Goal: Information Seeking & Learning: Find specific page/section

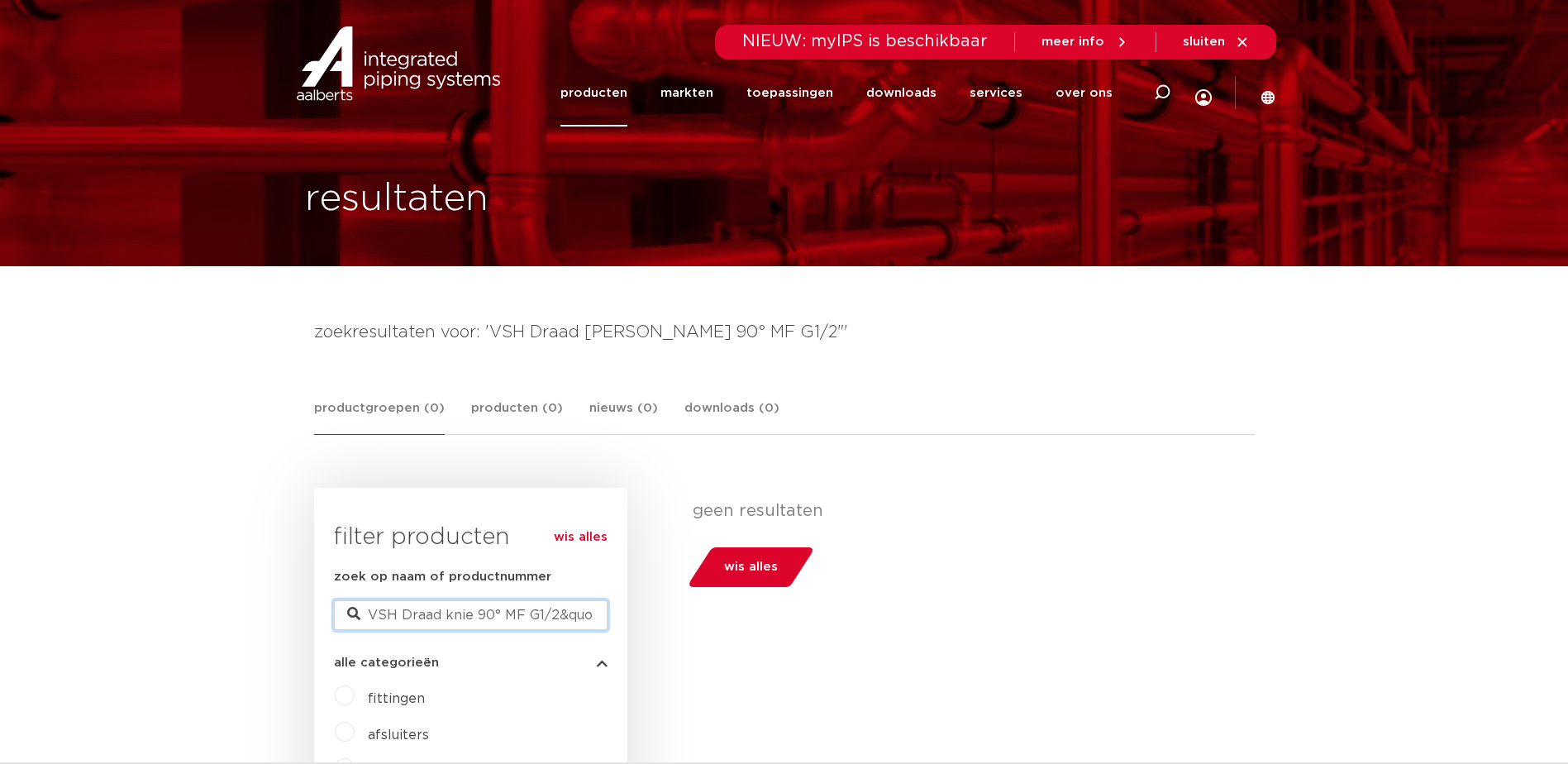
click at [509, 615] on input "VSH Draad knie 90° MF G1/2&quot;" at bounding box center [471, 615] width 274 height 30
type input "VSH Draad knie 90° FM G1/2&quot;"
drag, startPoint x: 505, startPoint y: 613, endPoint x: 901, endPoint y: 598, distance: 396.3
click at [902, 597] on div "wis alles filter producten zoek op naam of productnummer VSH Draad knie 90° FM …" at bounding box center [784, 710] width 941 height 445
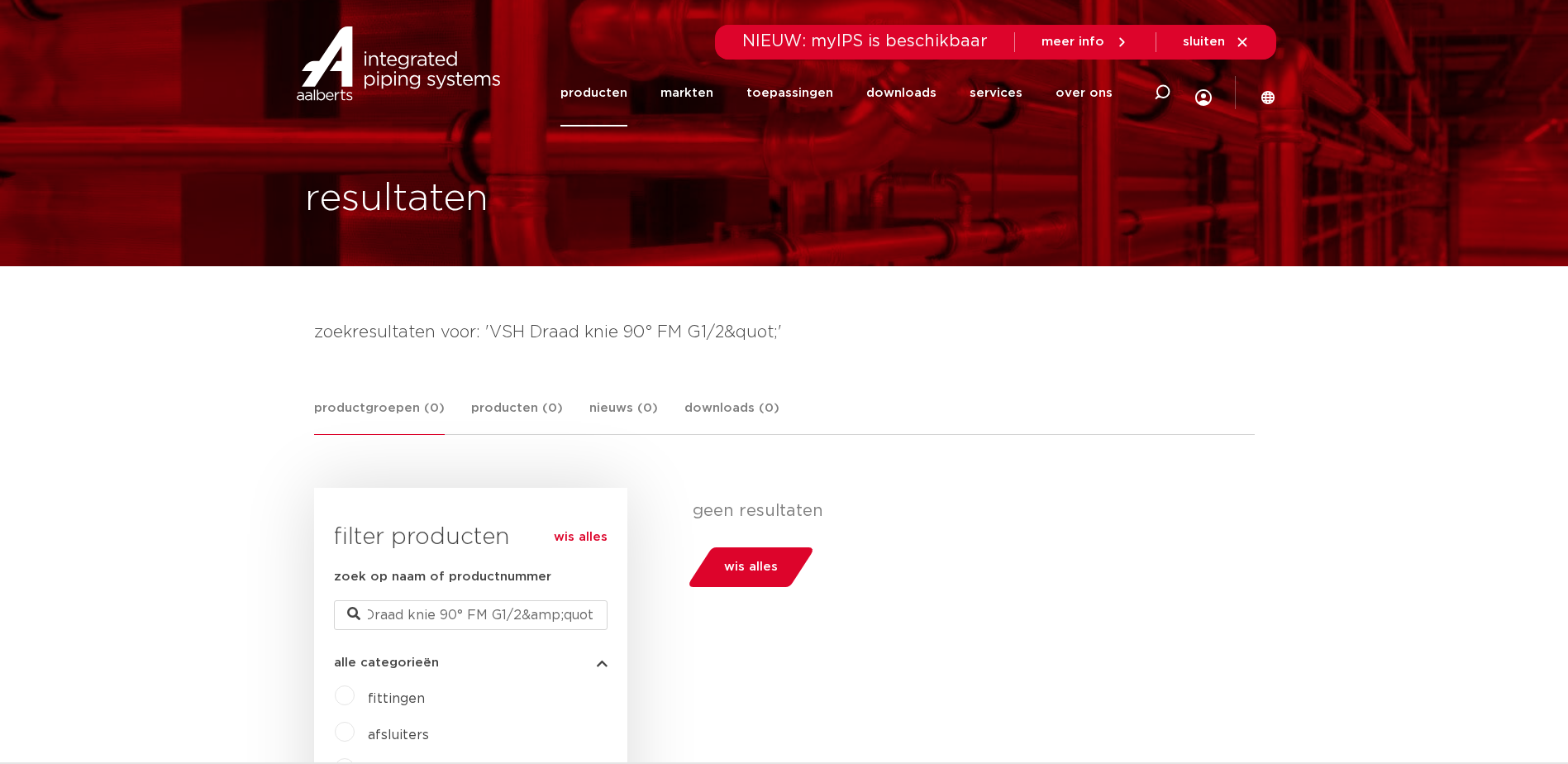
scroll to position [0, 0]
drag, startPoint x: 859, startPoint y: 629, endPoint x: 844, endPoint y: 618, distance: 18.6
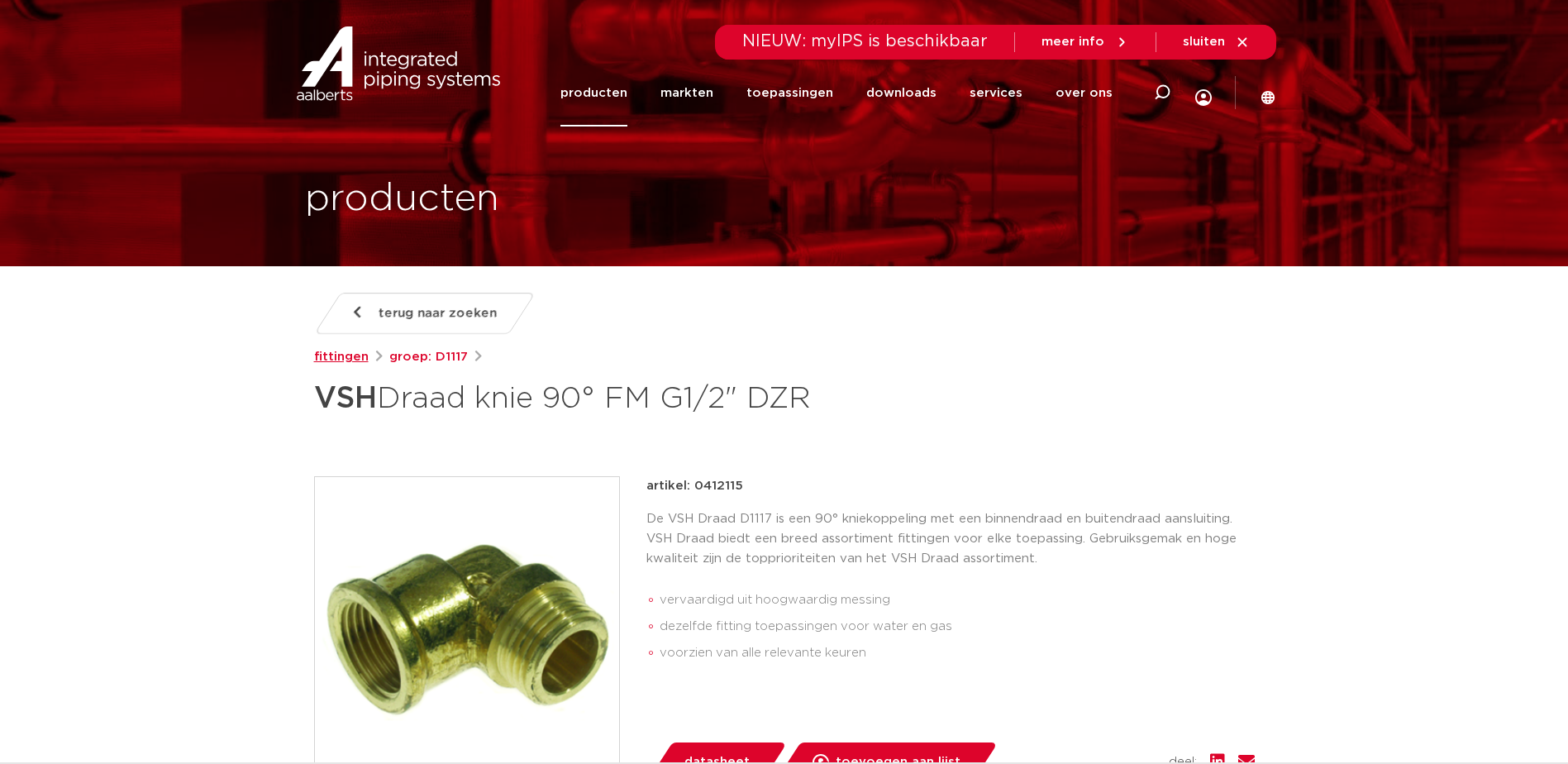
click at [337, 357] on link "fittingen" at bounding box center [341, 357] width 55 height 20
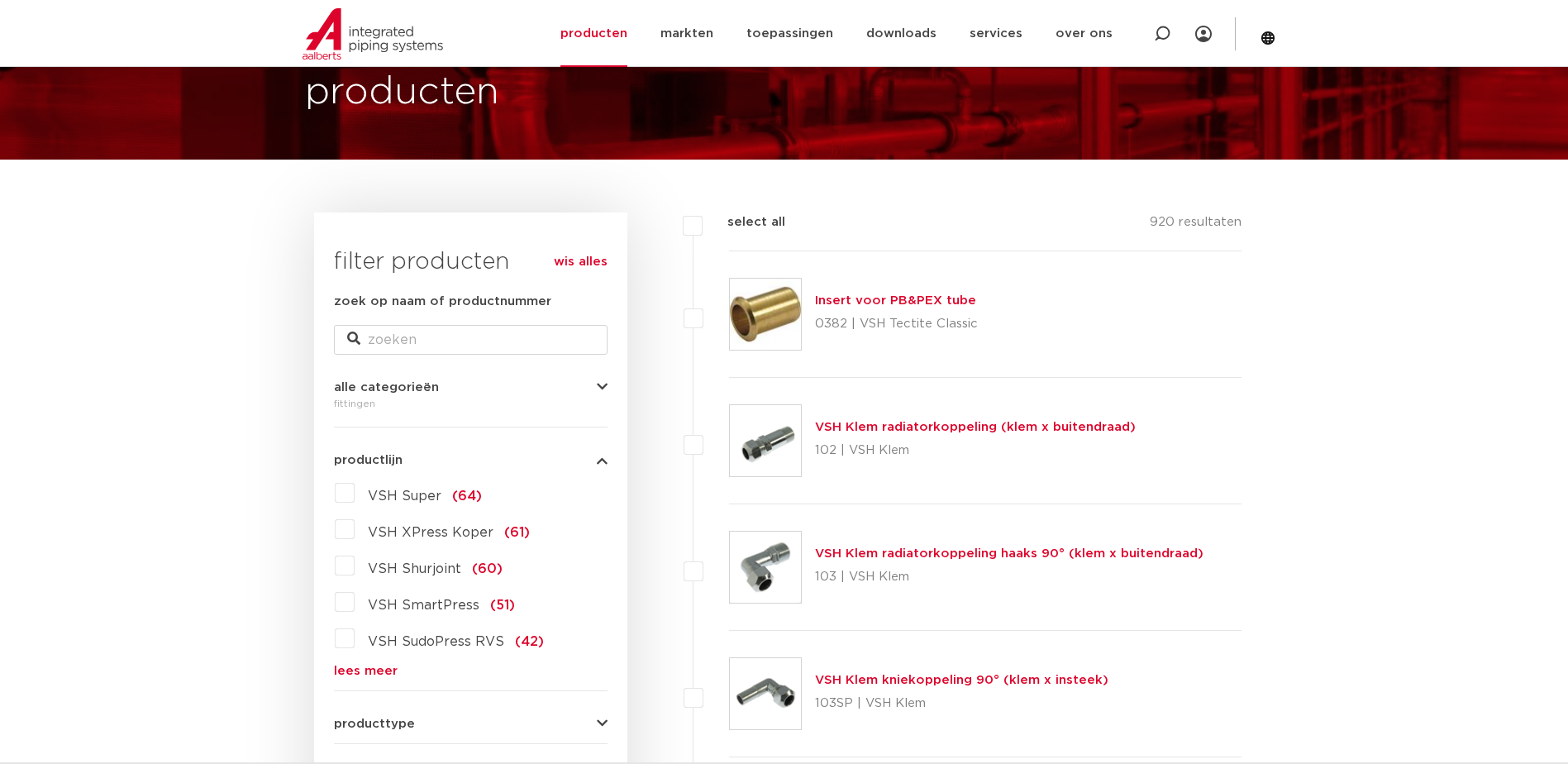
scroll to position [248, 0]
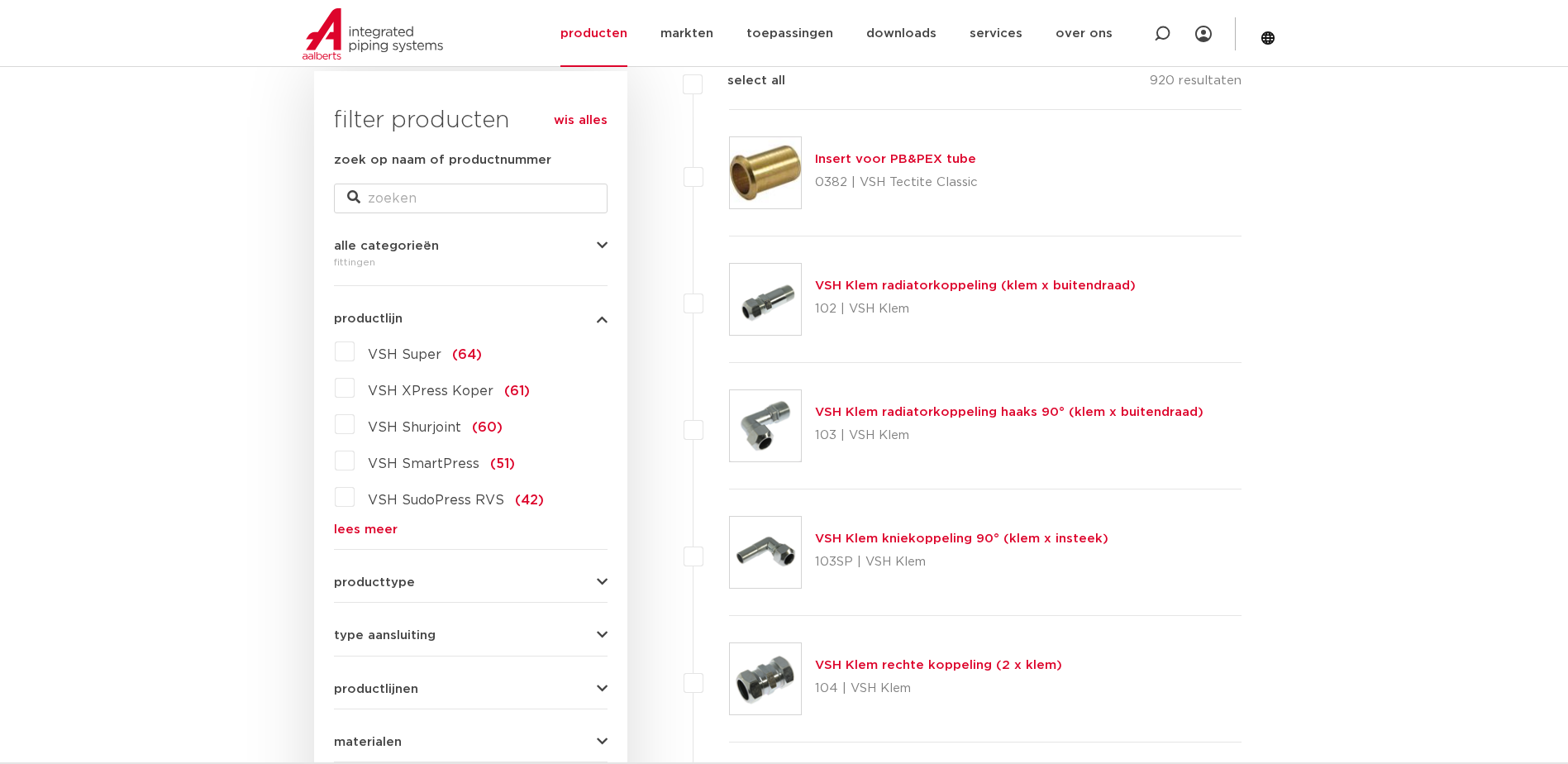
click at [346, 531] on link "lees meer" at bounding box center [471, 529] width 274 height 13
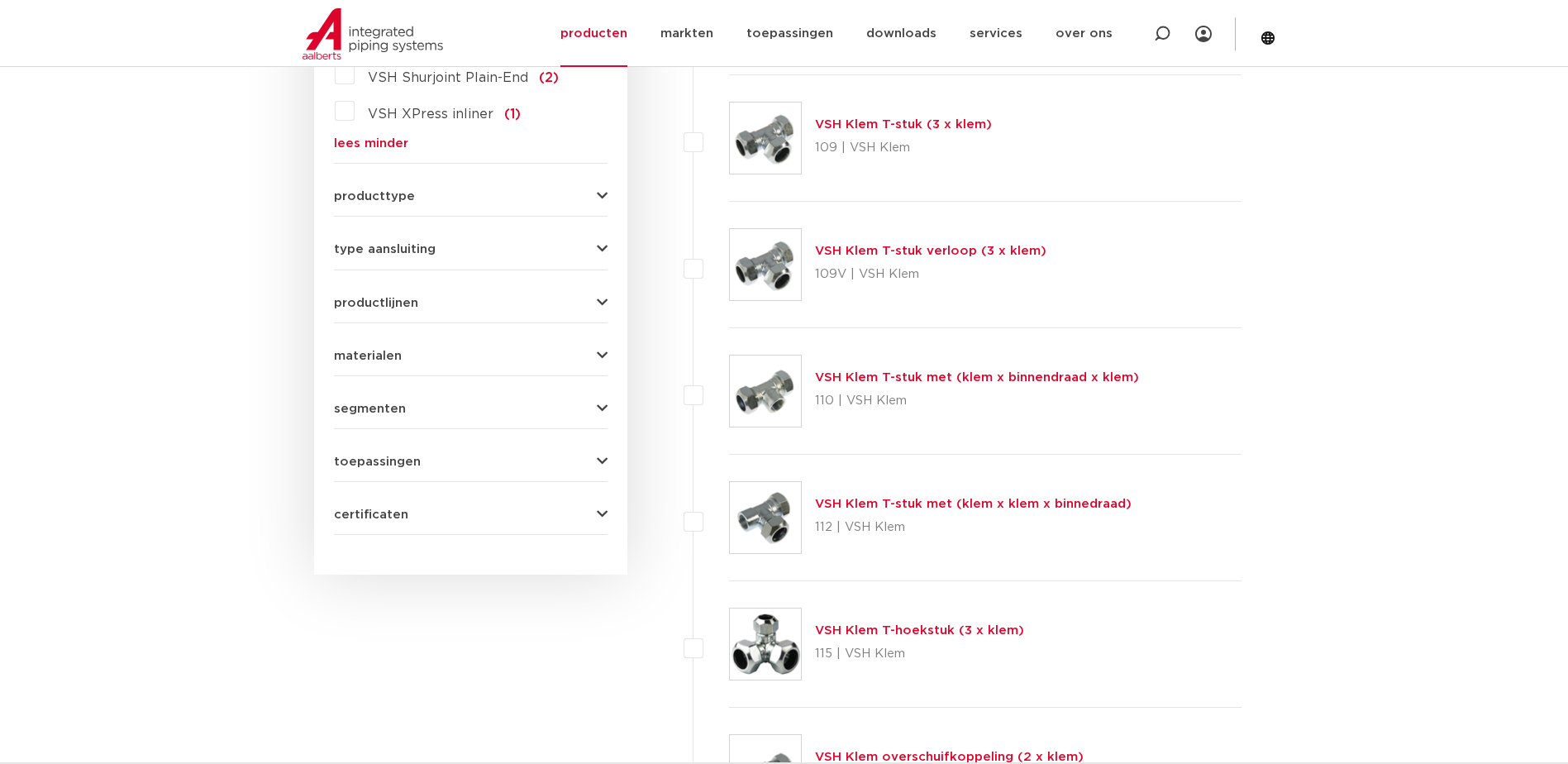
scroll to position [1983, 0]
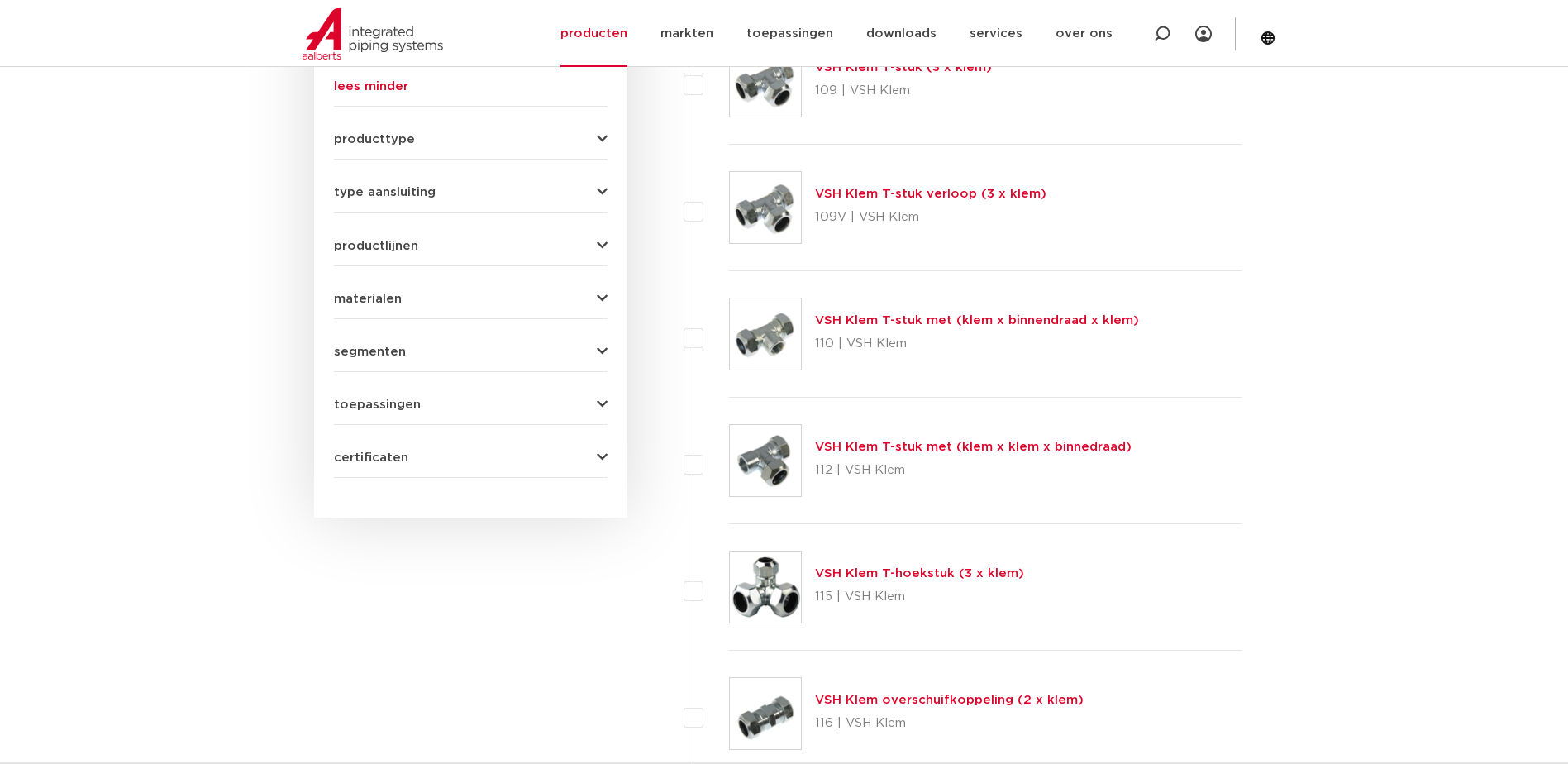
click at [400, 193] on span "type aansluiting" at bounding box center [384, 193] width 102 height 13
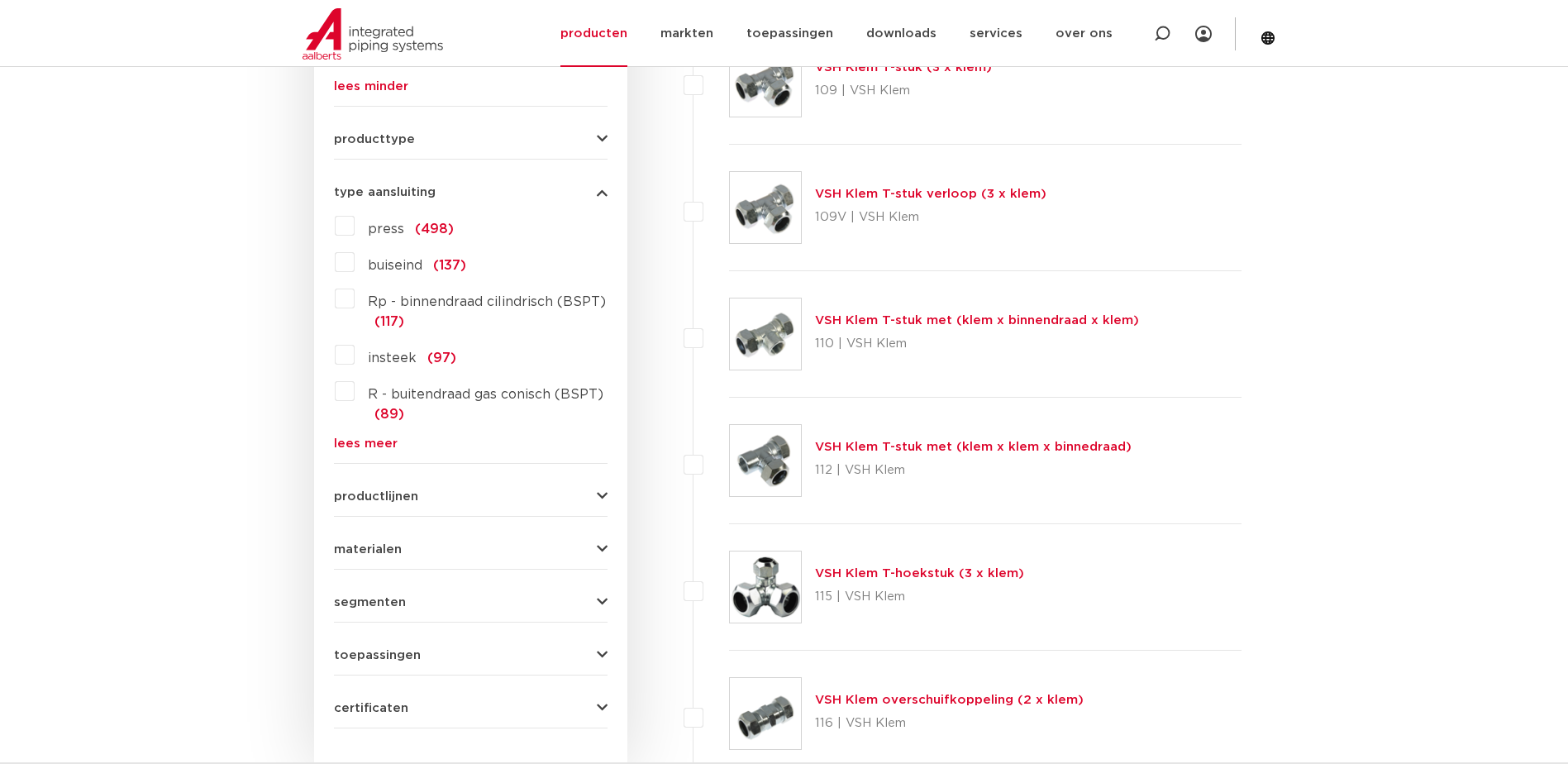
click at [355, 397] on label "R - buitendraad gas conisch (BSPT) (89)" at bounding box center [481, 400] width 253 height 46
click at [0, 0] on input "R - buitendraad gas conisch (BSPT) (89)" at bounding box center [0, 0] width 0 height 0
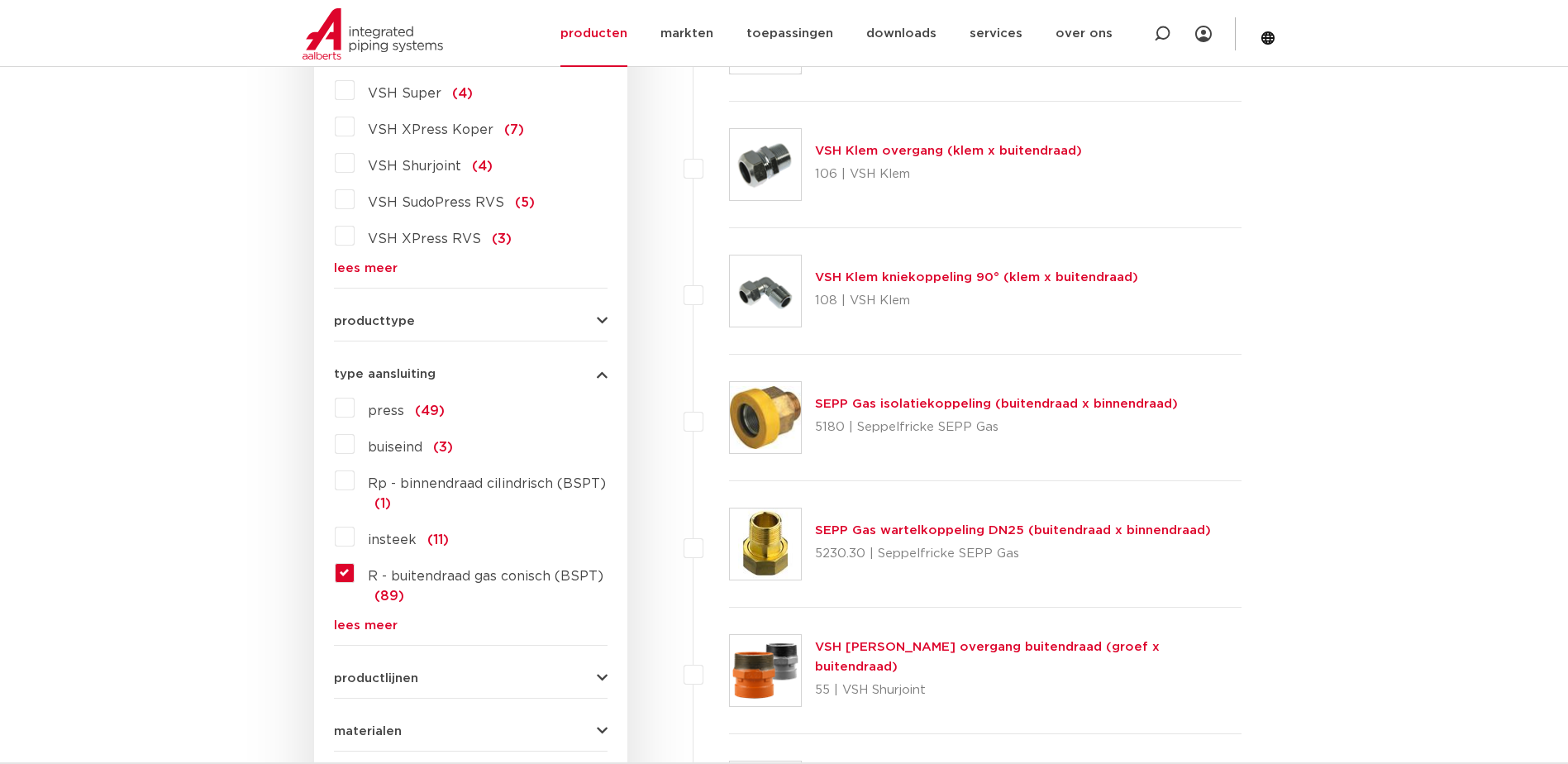
scroll to position [744, 0]
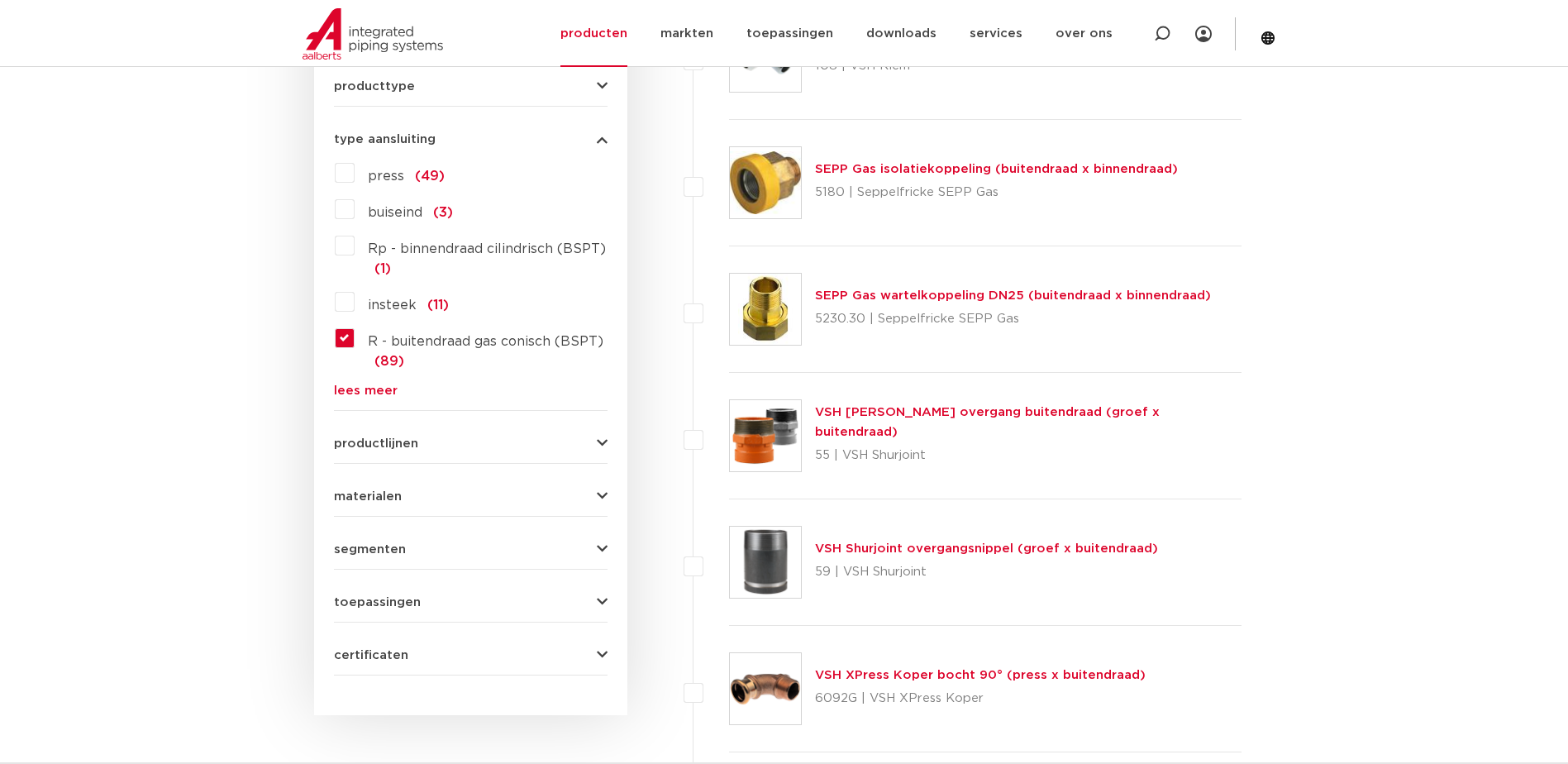
click at [379, 500] on span "materialen" at bounding box center [367, 497] width 68 height 13
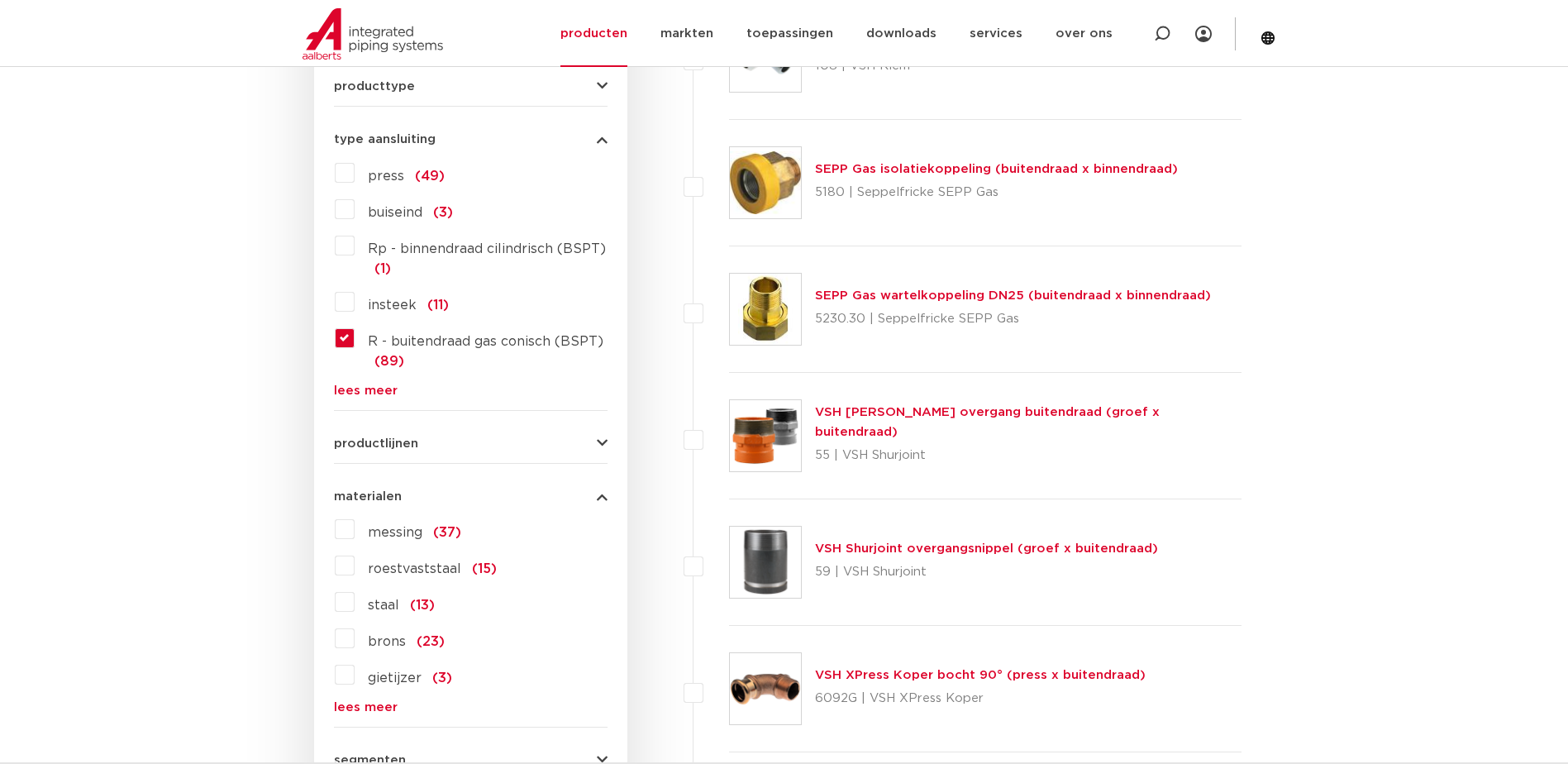
click at [355, 526] on label "messing (37)" at bounding box center [408, 528] width 106 height 26
click at [0, 0] on input "messing (37)" at bounding box center [0, 0] width 0 height 0
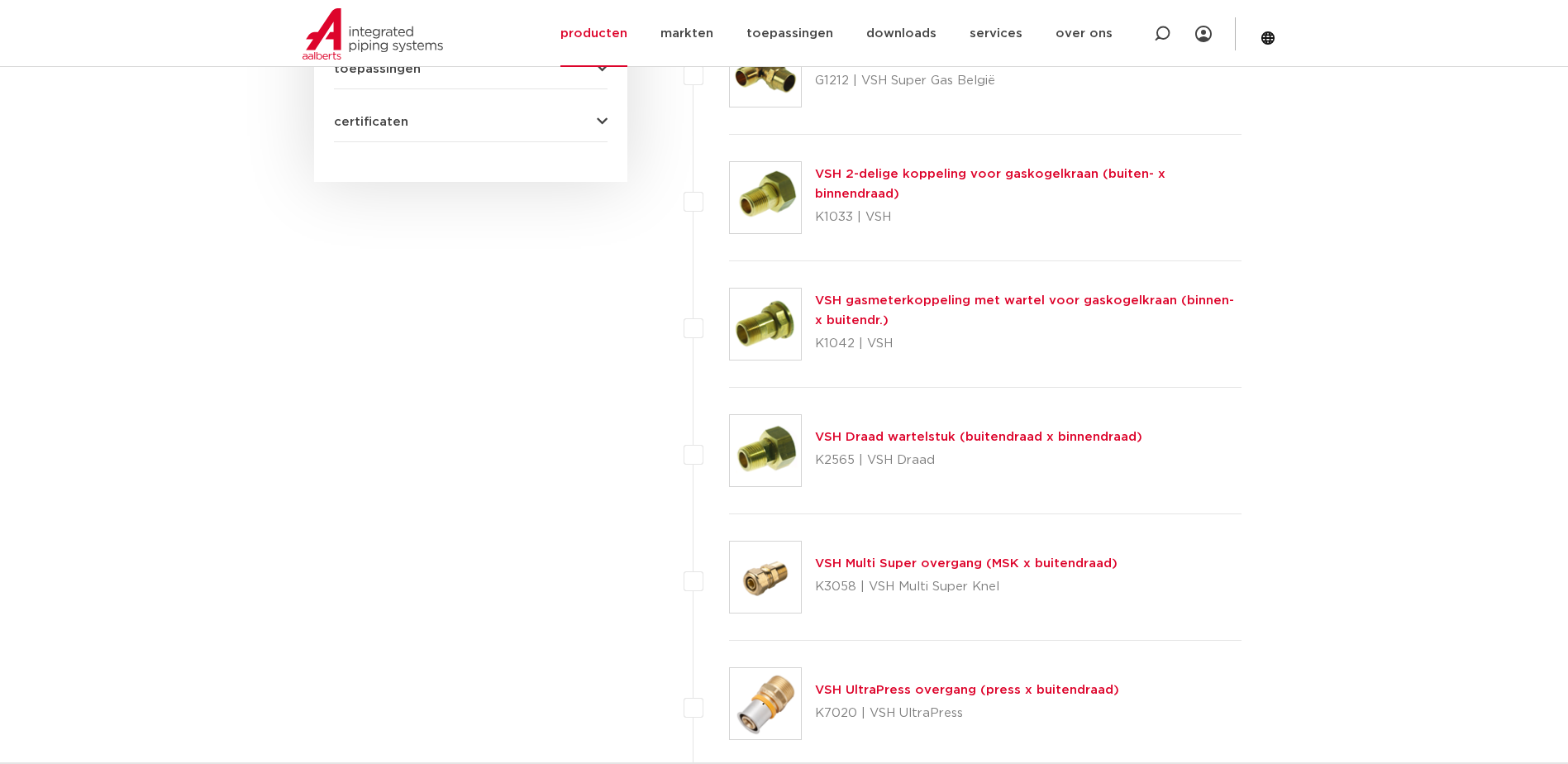
scroll to position [1405, 0]
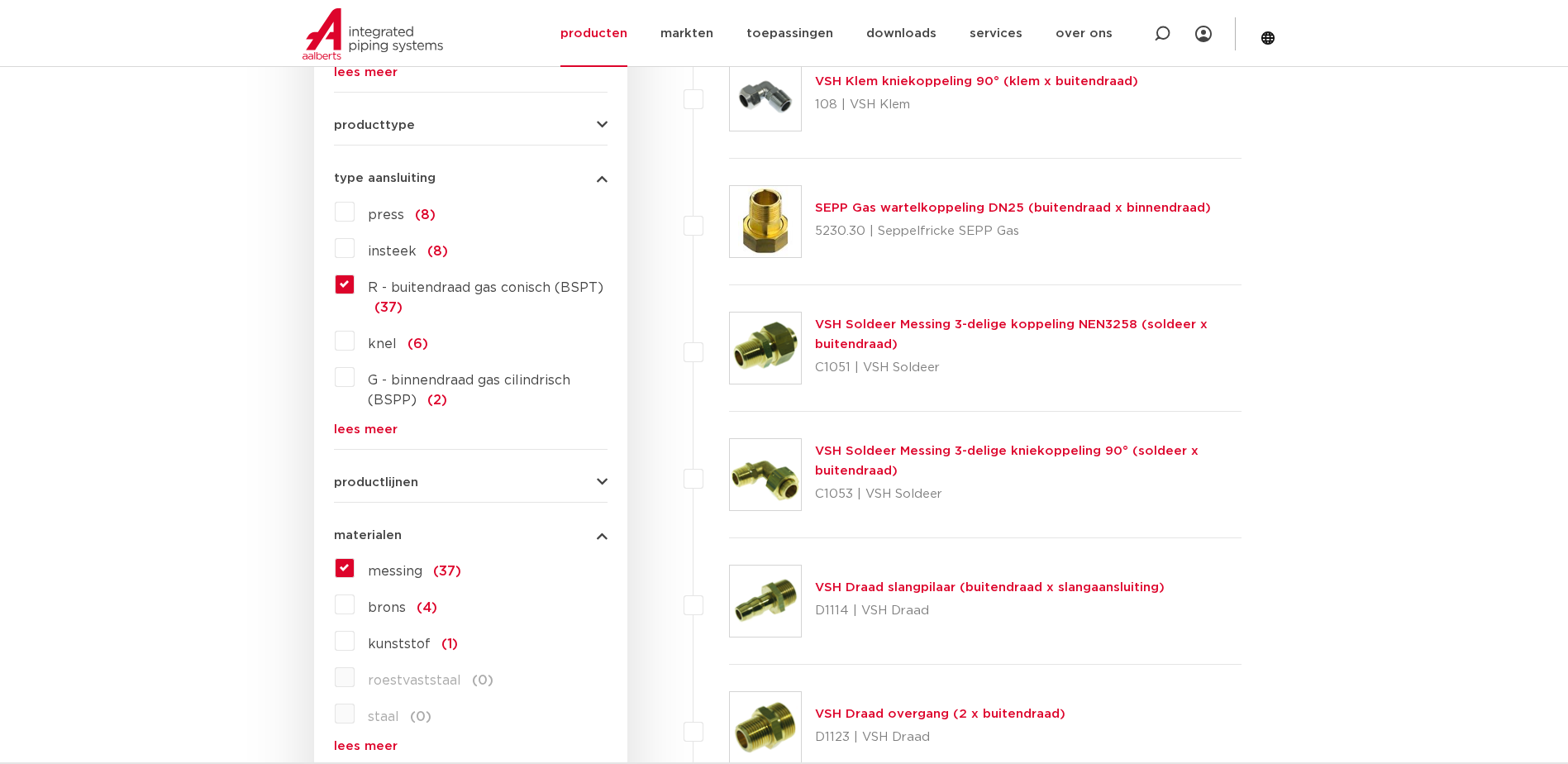
scroll to position [826, 0]
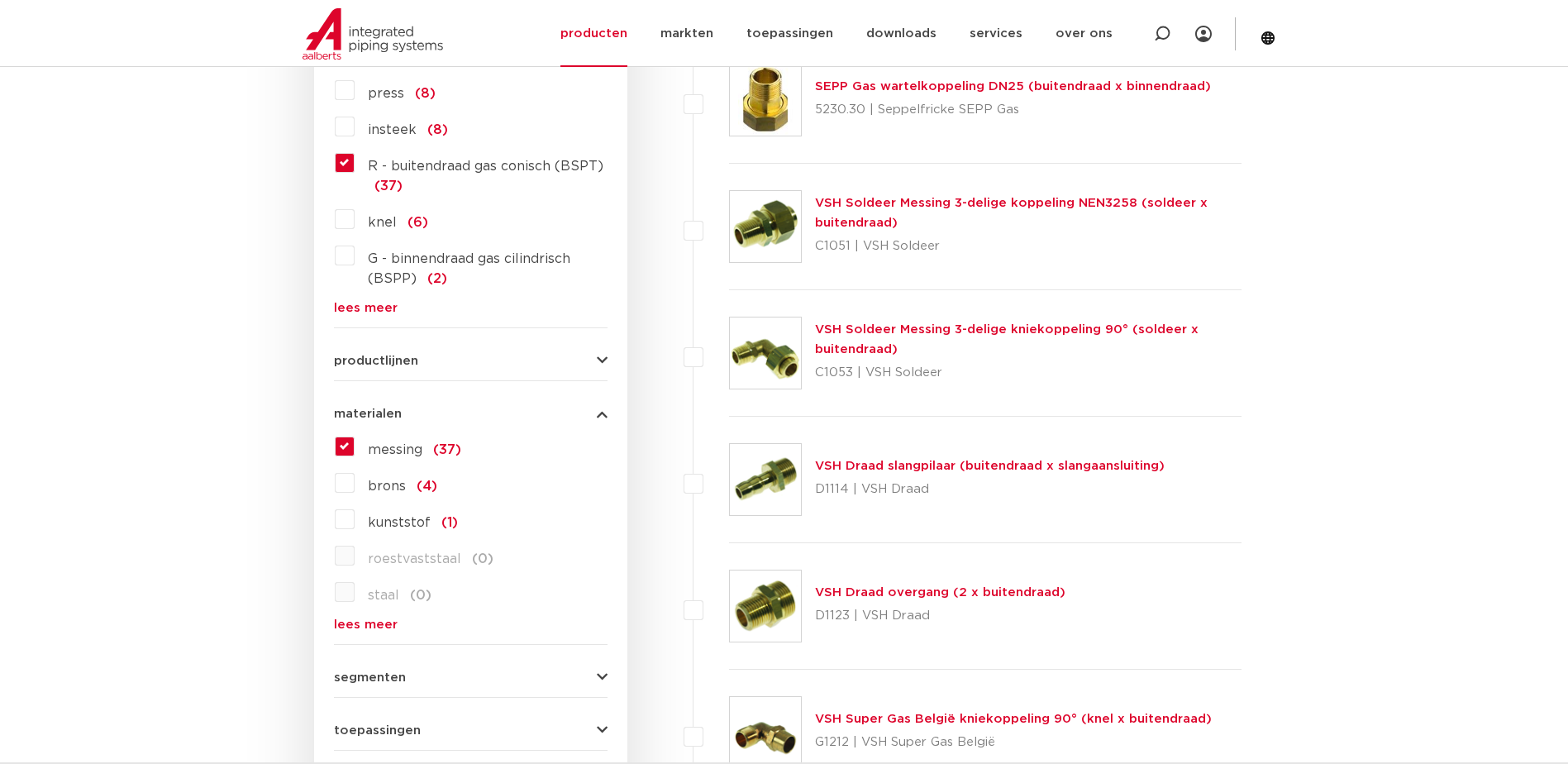
click at [355, 484] on label "brons (4)" at bounding box center [396, 482] width 83 height 26
click at [0, 0] on input "brons (4)" at bounding box center [0, 0] width 0 height 0
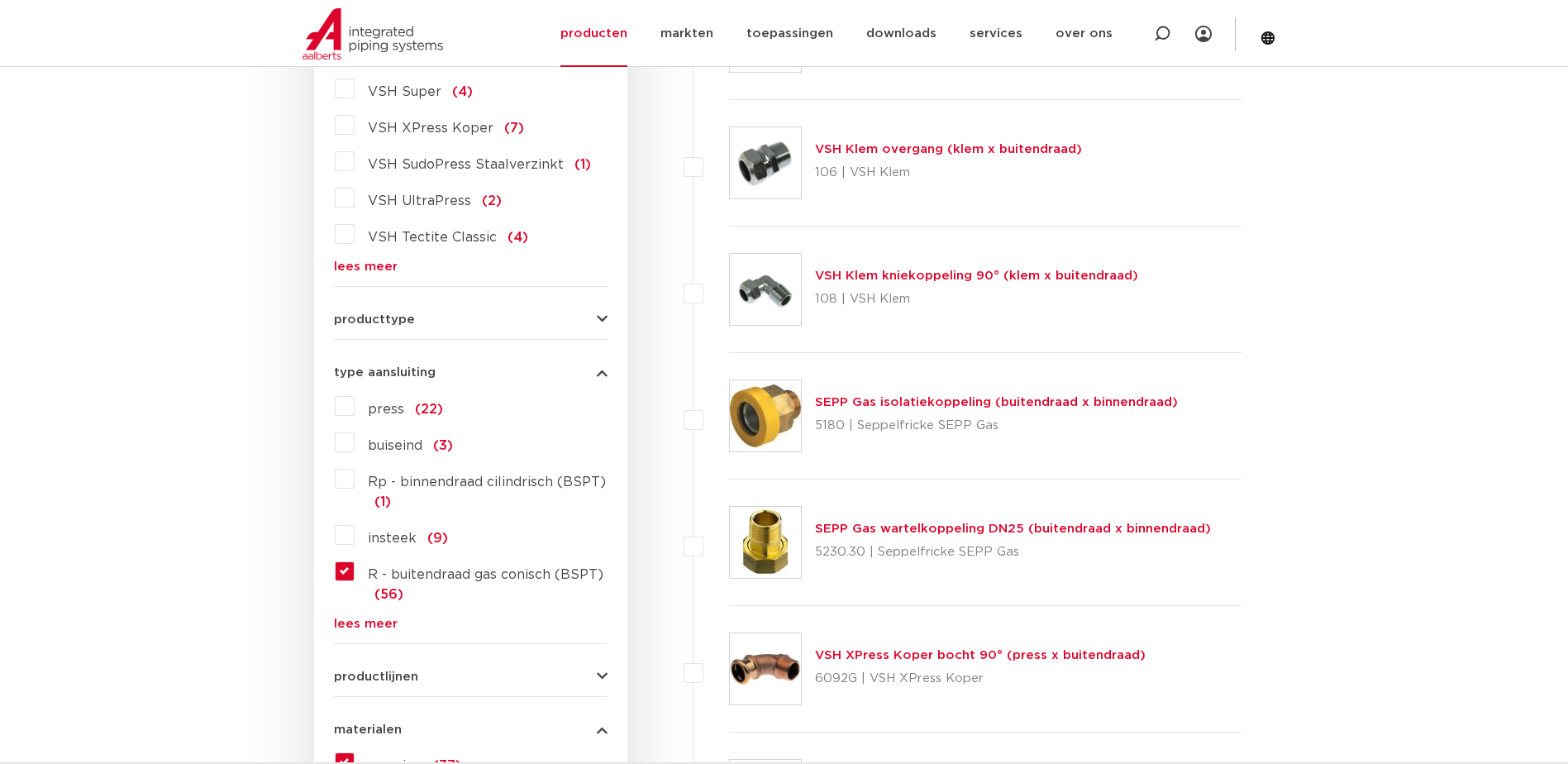
scroll to position [826, 0]
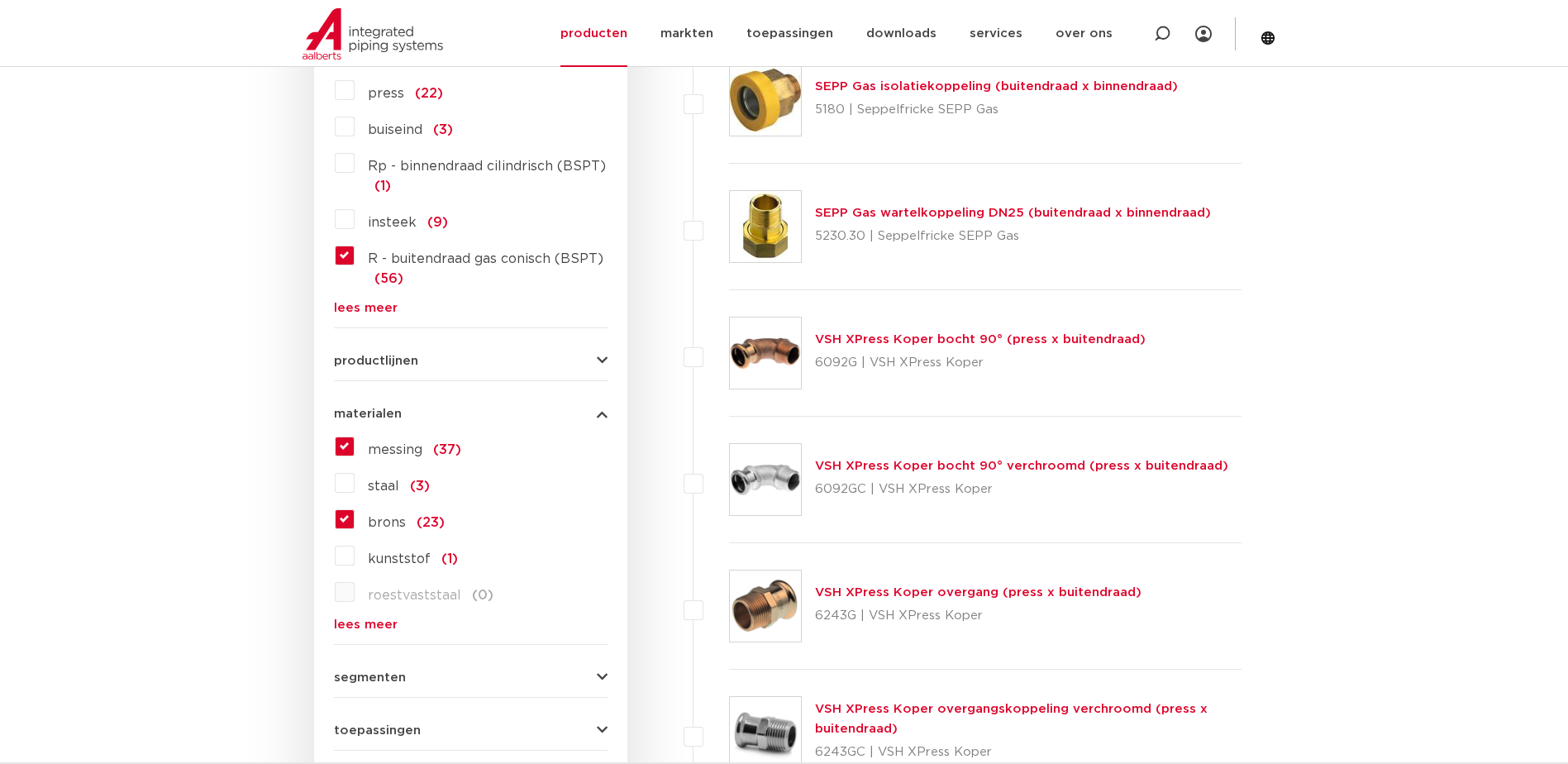
click at [355, 439] on label "messing (37)" at bounding box center [408, 445] width 106 height 26
click at [0, 0] on input "messing (37)" at bounding box center [0, 0] width 0 height 0
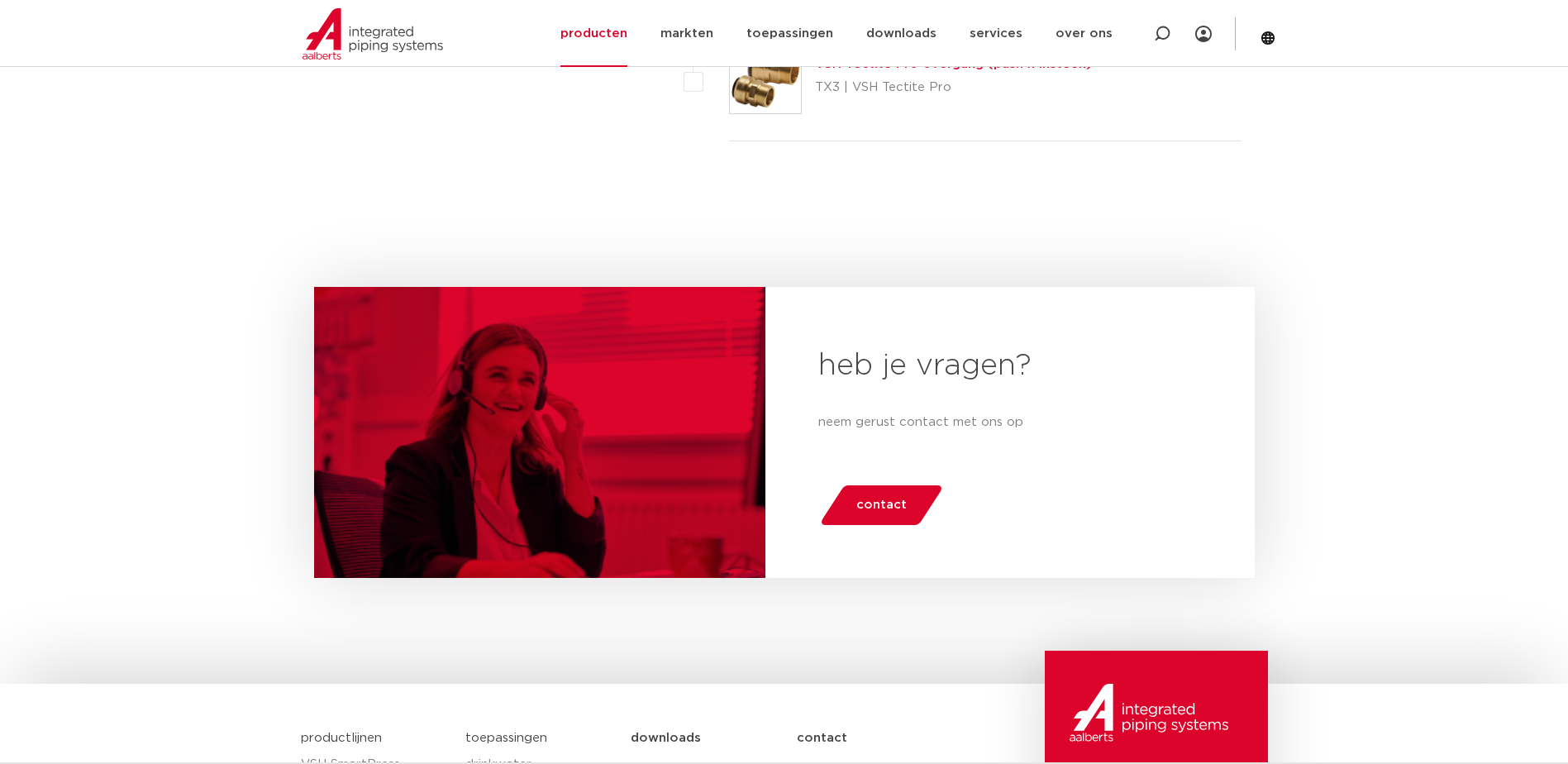
scroll to position [3223, 0]
